Goal: Transaction & Acquisition: Purchase product/service

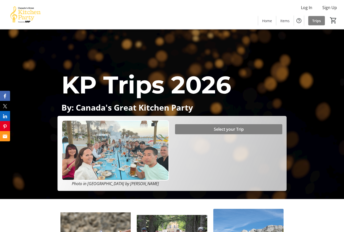
scroll to position [33, 0]
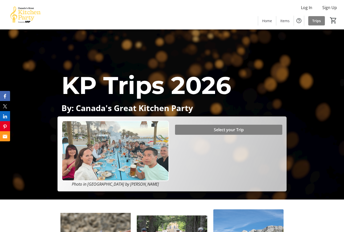
click at [216, 133] on span "Select your Trip" at bounding box center [229, 130] width 30 height 6
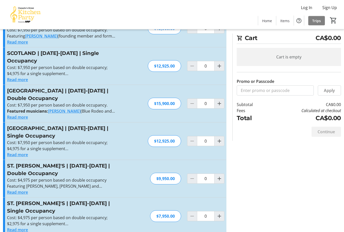
scroll to position [183, 0]
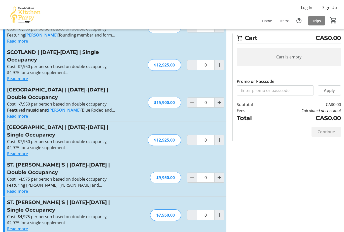
click at [166, 172] on div "$9,950.00" at bounding box center [165, 178] width 31 height 12
click at [163, 176] on div "ST. [PERSON_NAME]'S | [DATE]-[DATE] | Double Occupancy Cost: $4,975 per person …" at bounding box center [115, 177] width 224 height 37
click at [220, 175] on mat-icon "Increment by one" at bounding box center [220, 178] width 6 height 6
type input "1"
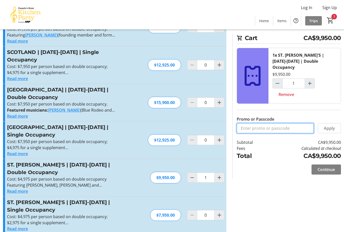
click at [253, 124] on input "Promo or Passcode" at bounding box center [275, 128] width 77 height 10
type input "BALANCE2026"
click at [333, 126] on span at bounding box center [329, 128] width 23 height 12
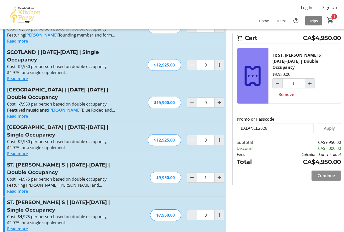
click at [327, 173] on span "Continue" at bounding box center [326, 176] width 17 height 6
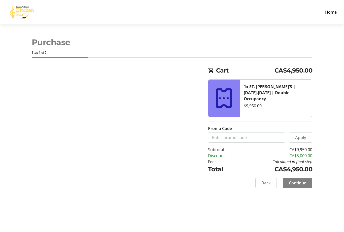
select select "CA"
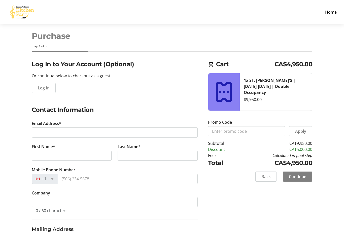
scroll to position [6, 0]
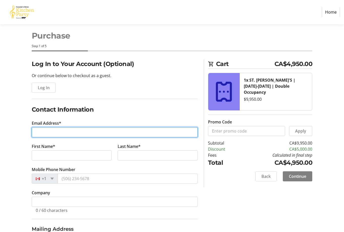
click at [41, 134] on input "Email Address*" at bounding box center [115, 133] width 166 height 10
type input "[EMAIL_ADDRESS][DOMAIN_NAME]"
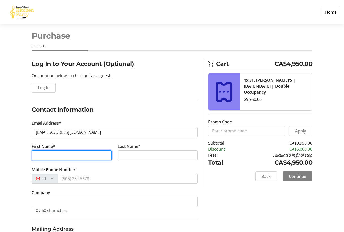
click at [44, 155] on input "First Name*" at bounding box center [72, 156] width 80 height 10
type input "[PERSON_NAME]"
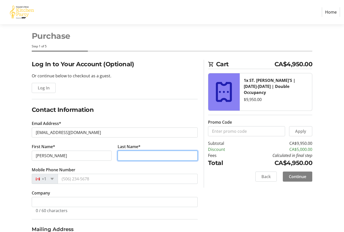
click at [128, 156] on input "Last Name*" at bounding box center [158, 156] width 80 height 10
type input "[PERSON_NAME]"
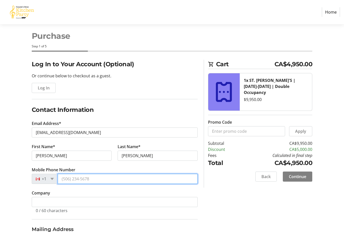
click at [77, 178] on input "Mobile Phone Number" at bounding box center [128, 179] width 140 height 10
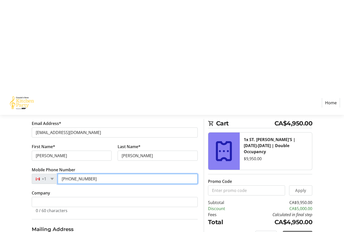
scroll to position [99, 0]
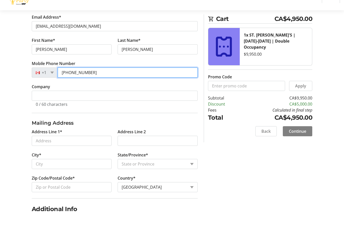
type input "[PHONE_NUMBER]"
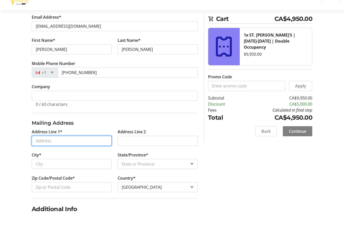
click at [42, 150] on input "Address Line 1*" at bounding box center [72, 155] width 80 height 10
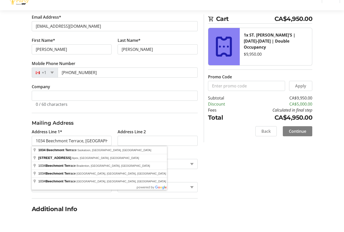
type input "1034 Beechmont Terrace"
type input "Saskatoon"
select select "SK"
type input "S7V 1E1"
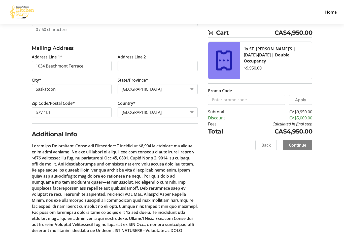
scroll to position [210, 0]
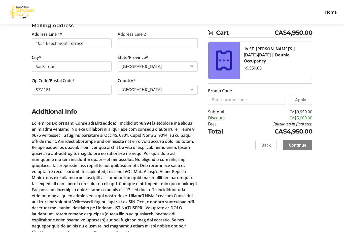
click at [36, 230] on div at bounding box center [34, 233] width 12 height 12
radio input "true"
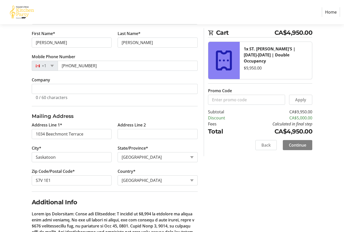
scroll to position [119, 0]
click at [297, 145] on span "Continue" at bounding box center [297, 145] width 17 height 6
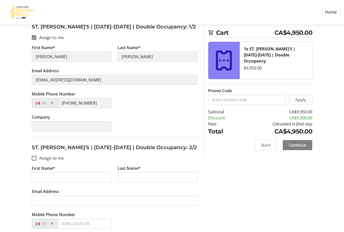
scroll to position [105, 0]
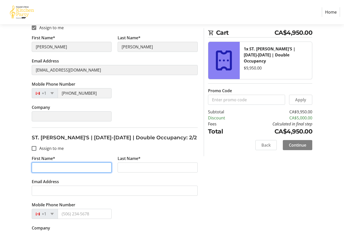
click at [42, 164] on input "First Name*" at bounding box center [72, 168] width 80 height 10
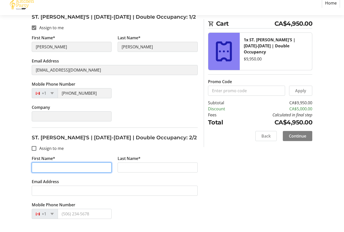
scroll to position [118, 0]
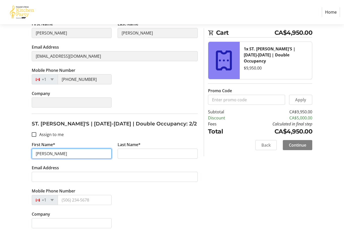
type input "[PERSON_NAME]"
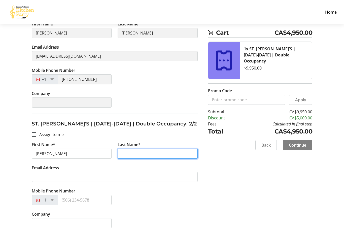
click at [127, 154] on input "Last Name*" at bounding box center [158, 154] width 80 height 10
type input "[PERSON_NAME]"
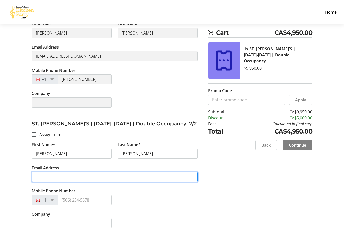
click at [42, 175] on input "Email Address" at bounding box center [115, 177] width 166 height 10
type input "[EMAIL_ADDRESS][DOMAIN_NAME]"
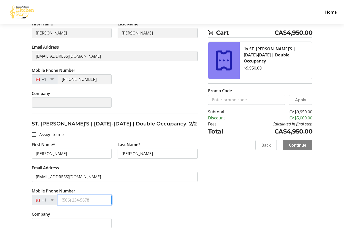
click at [74, 196] on input "Mobile Phone Number" at bounding box center [85, 200] width 54 height 10
type input "[PHONE_NUMBER]"
click at [299, 144] on span "Continue" at bounding box center [297, 145] width 17 height 6
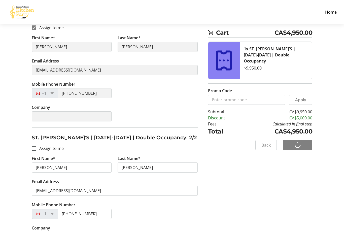
scroll to position [0, 0]
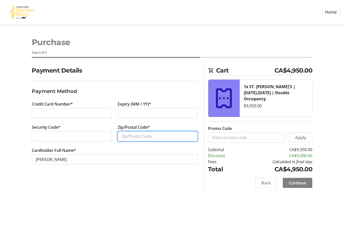
click at [131, 137] on input "Zip/Postal Code*" at bounding box center [158, 136] width 80 height 10
type input "S7V1E1"
click at [301, 180] on span "Continue" at bounding box center [297, 183] width 17 height 6
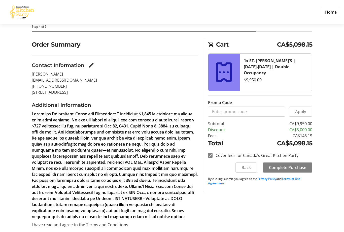
scroll to position [60, 0]
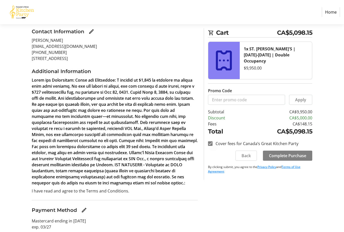
click at [213, 145] on div at bounding box center [210, 144] width 12 height 12
checkbox input "false"
click at [292, 156] on span "Complete Purchase" at bounding box center [287, 156] width 37 height 6
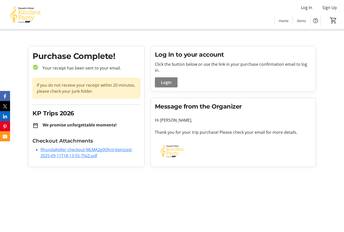
click at [76, 153] on link "RhondaKeller-checkout-MLMA2g0Qhnl-itemized-2025-09-11T18-13-55-756Z.pdf" at bounding box center [87, 153] width 92 height 12
